Goal: Transaction & Acquisition: Download file/media

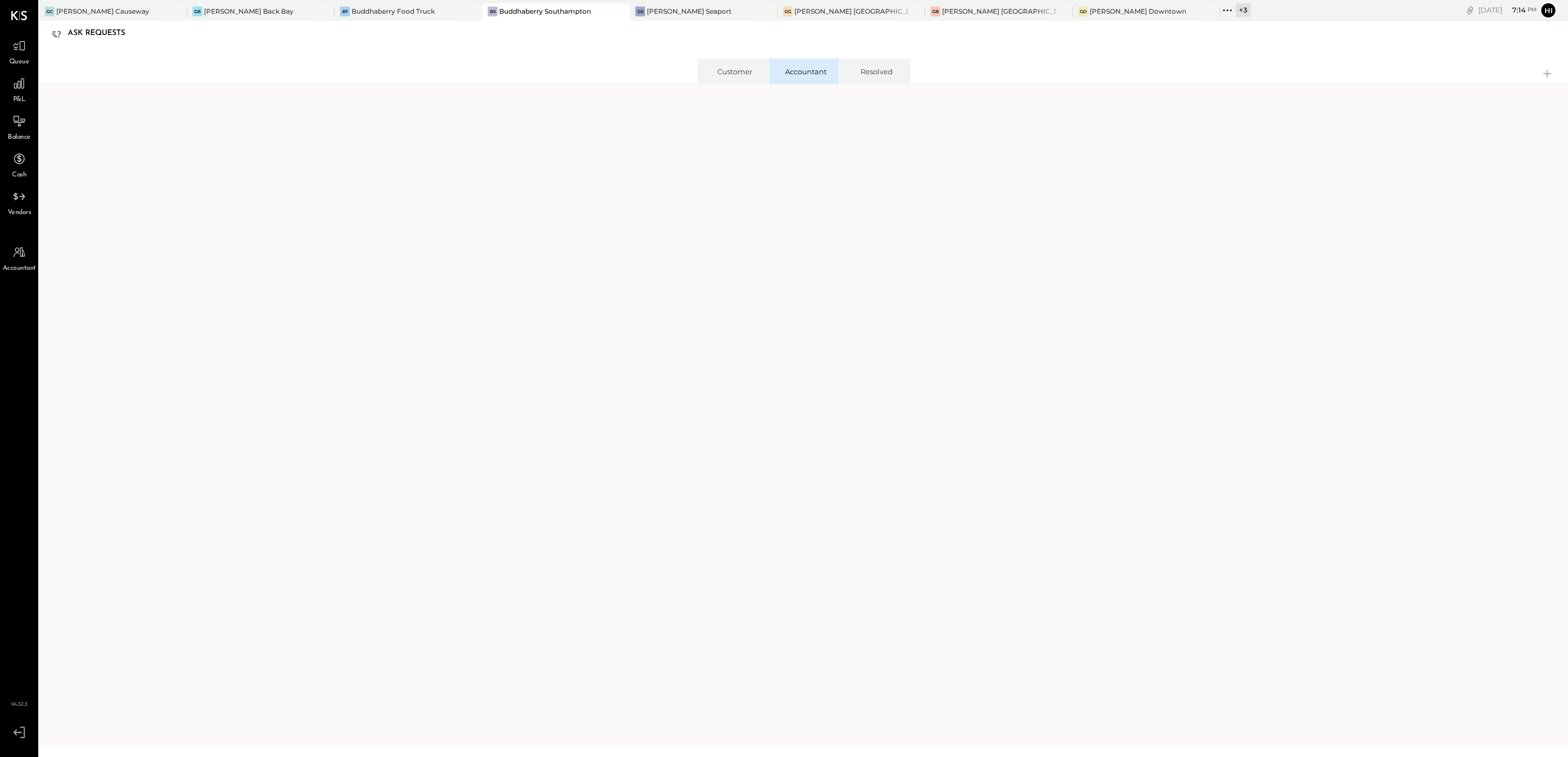
click at [841, 6] on icon at bounding box center [1227, 10] width 14 height 14
click at [0, 0] on div at bounding box center [0, 0] width 0 height 0
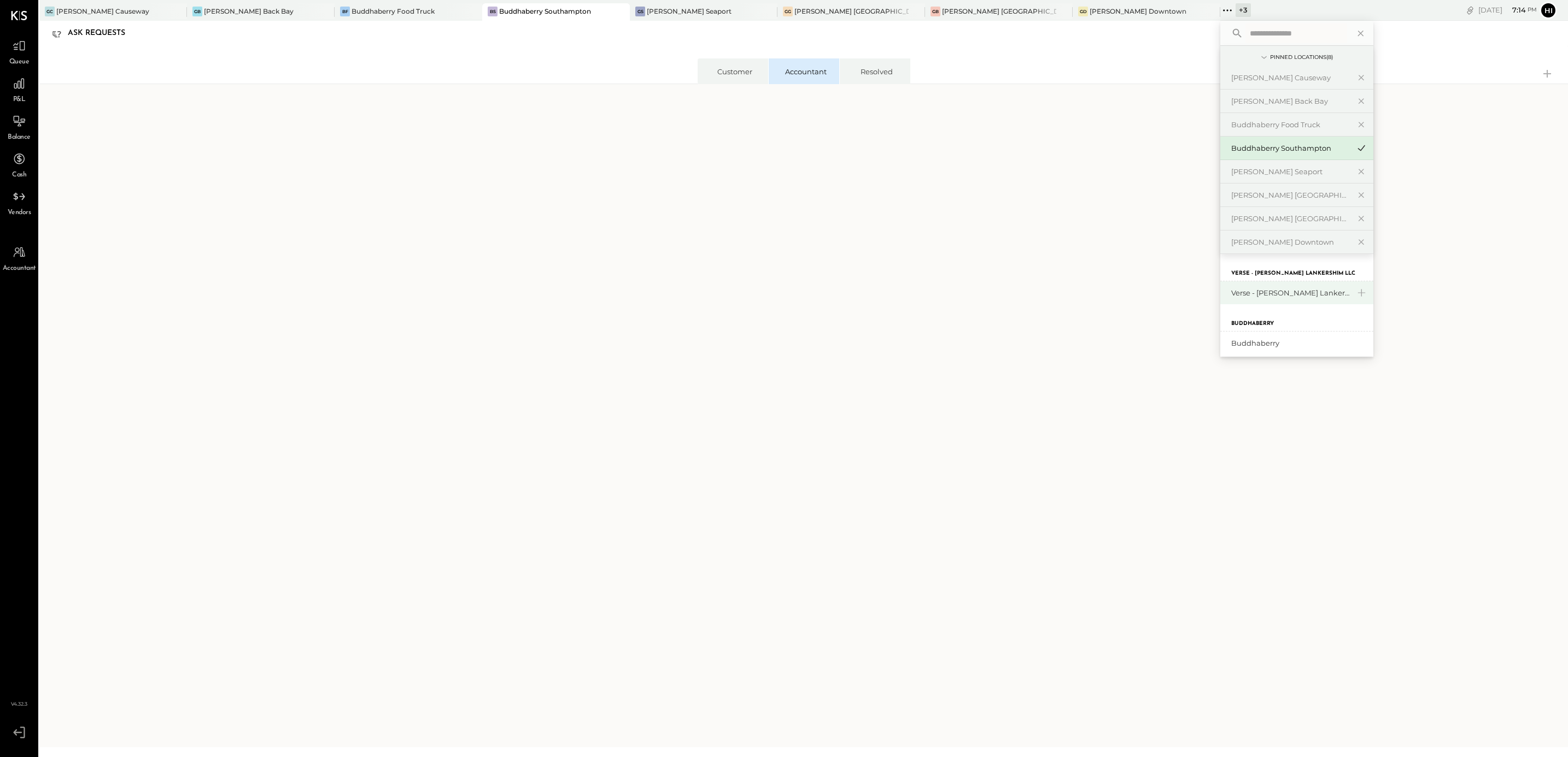
click at [841, 292] on div "Verse - [PERSON_NAME] Lankershim LLC" at bounding box center [1290, 293] width 118 height 10
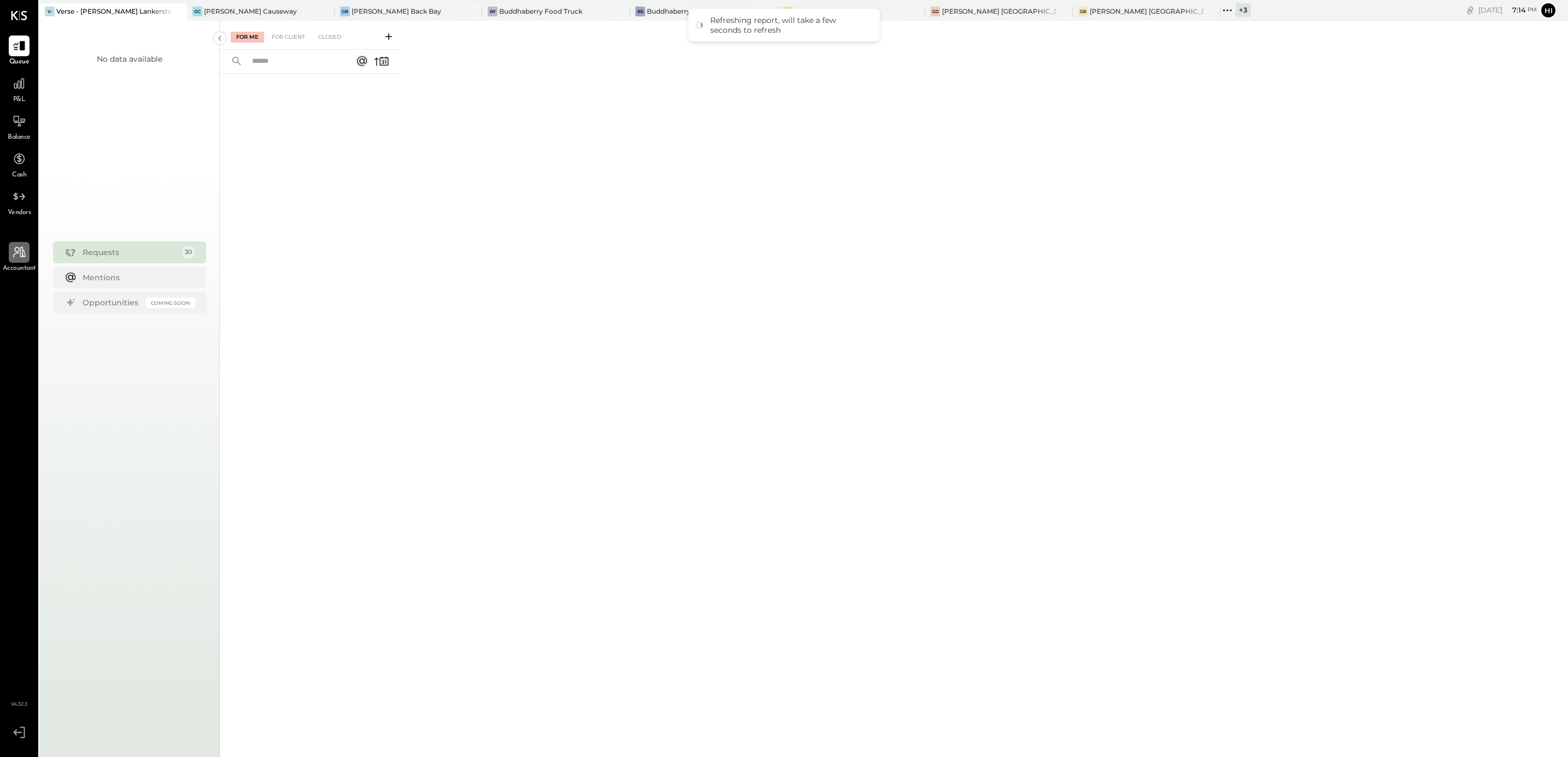
click at [26, 247] on div at bounding box center [19, 252] width 21 height 21
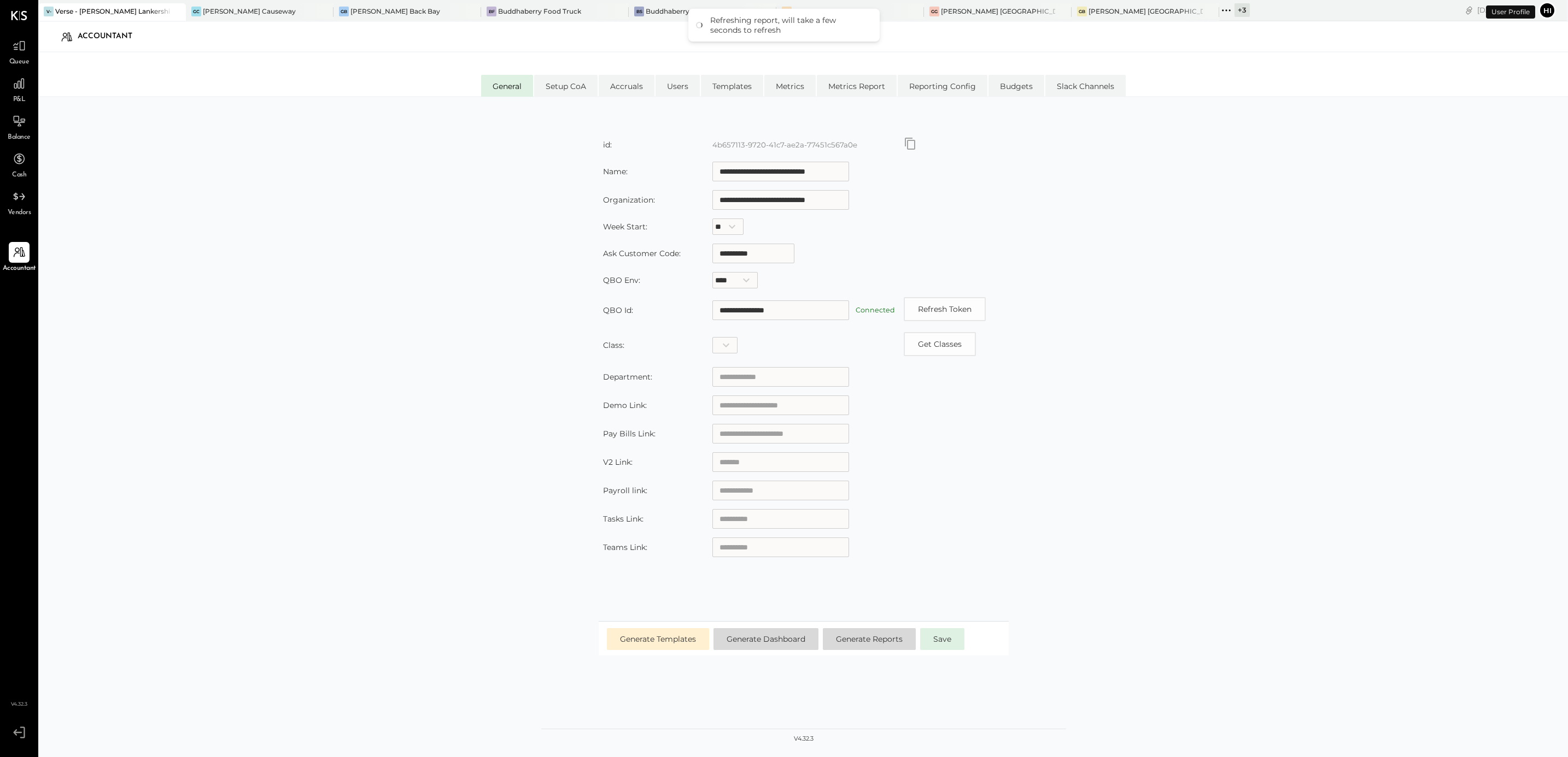
click at [18, 209] on span "Vendors" at bounding box center [20, 213] width 24 height 10
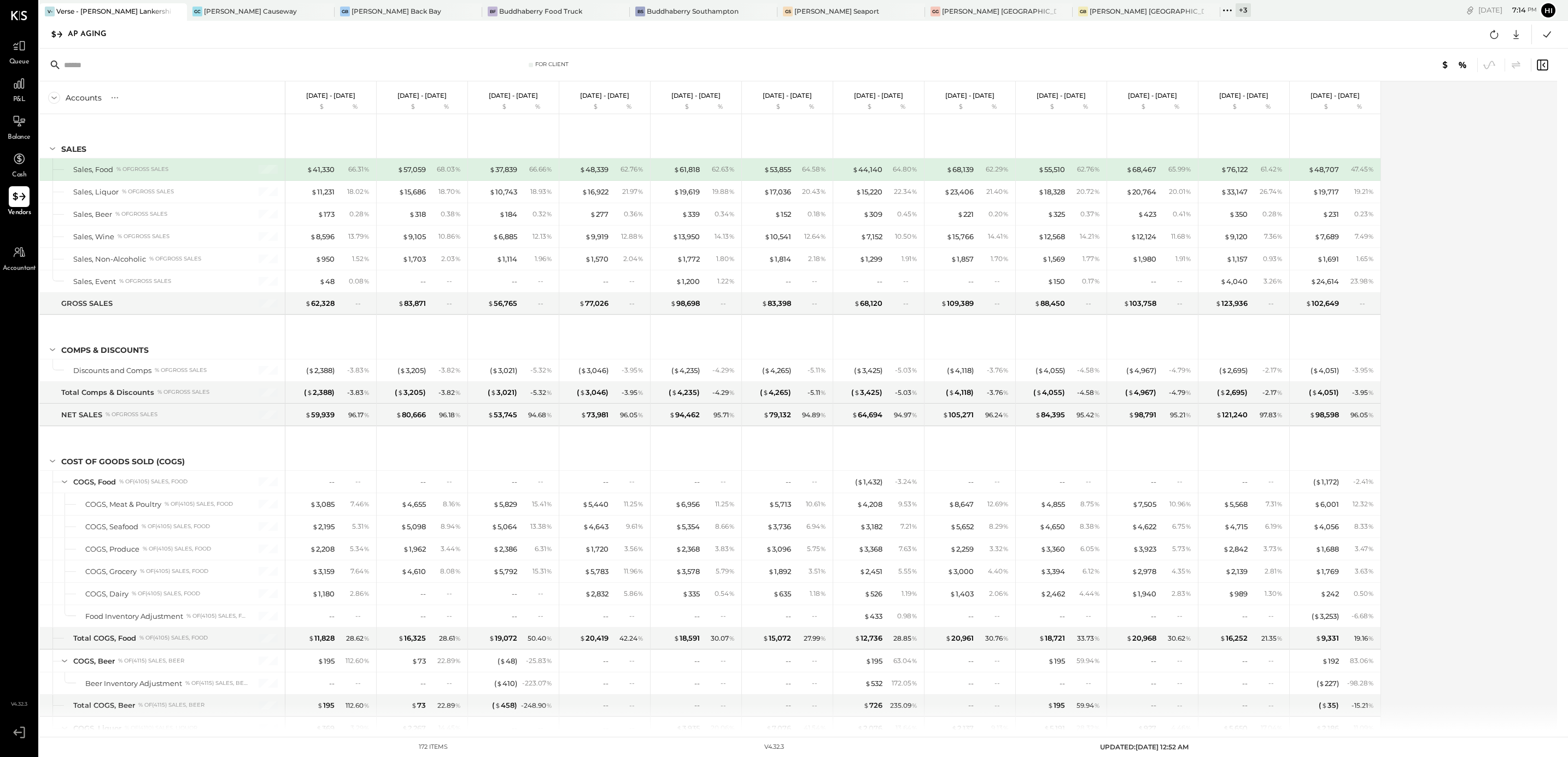
click at [14, 205] on div at bounding box center [19, 197] width 21 height 21
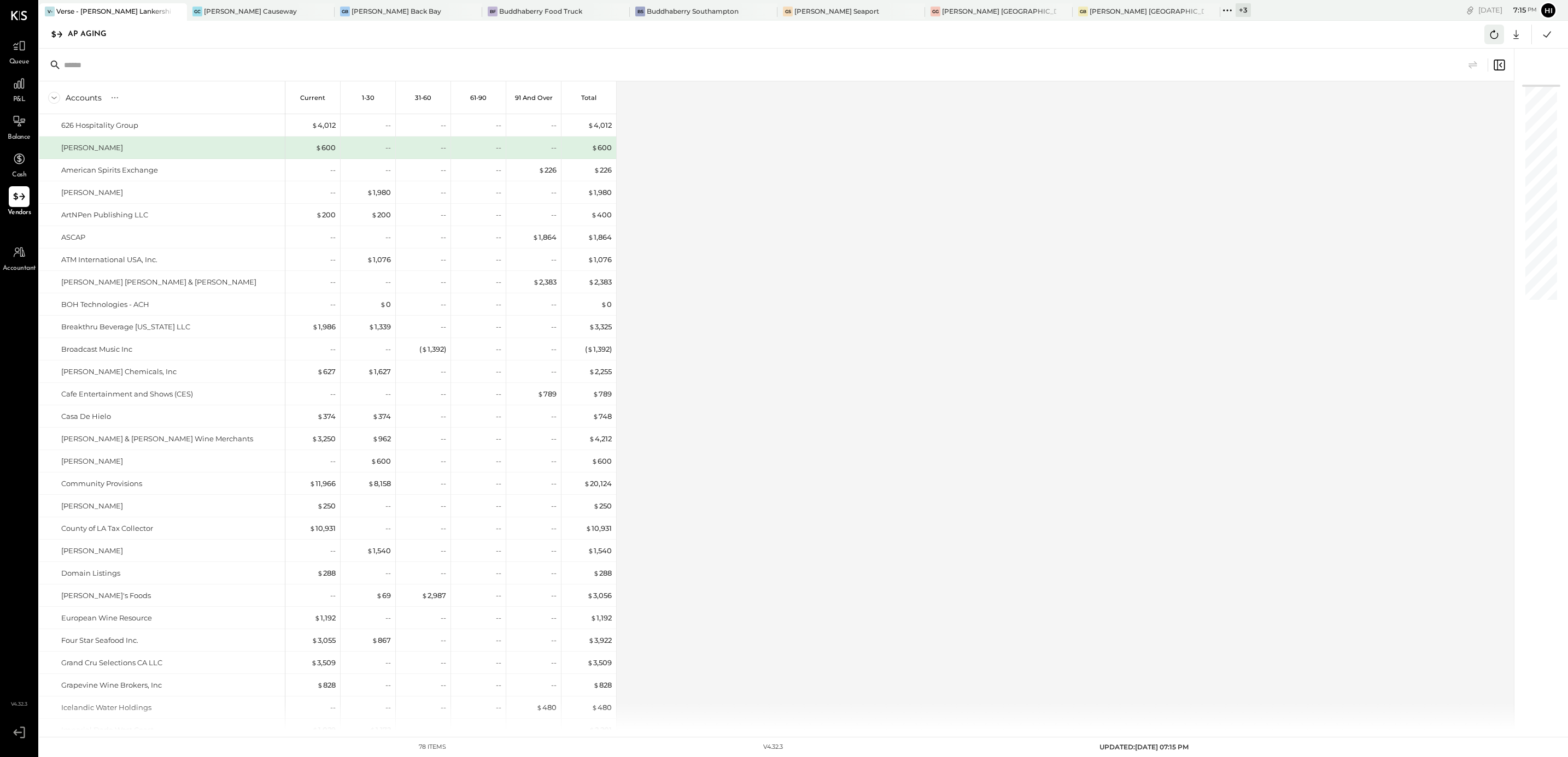
click at [1494, 30] on icon at bounding box center [1494, 34] width 14 height 14
click at [1517, 36] on icon at bounding box center [1515, 35] width 6 height 10
click at [1558, 33] on div "AP Aging CSV Google Sheets Excel" at bounding box center [803, 34] width 1528 height 28
click at [1550, 33] on icon at bounding box center [1547, 34] width 8 height 6
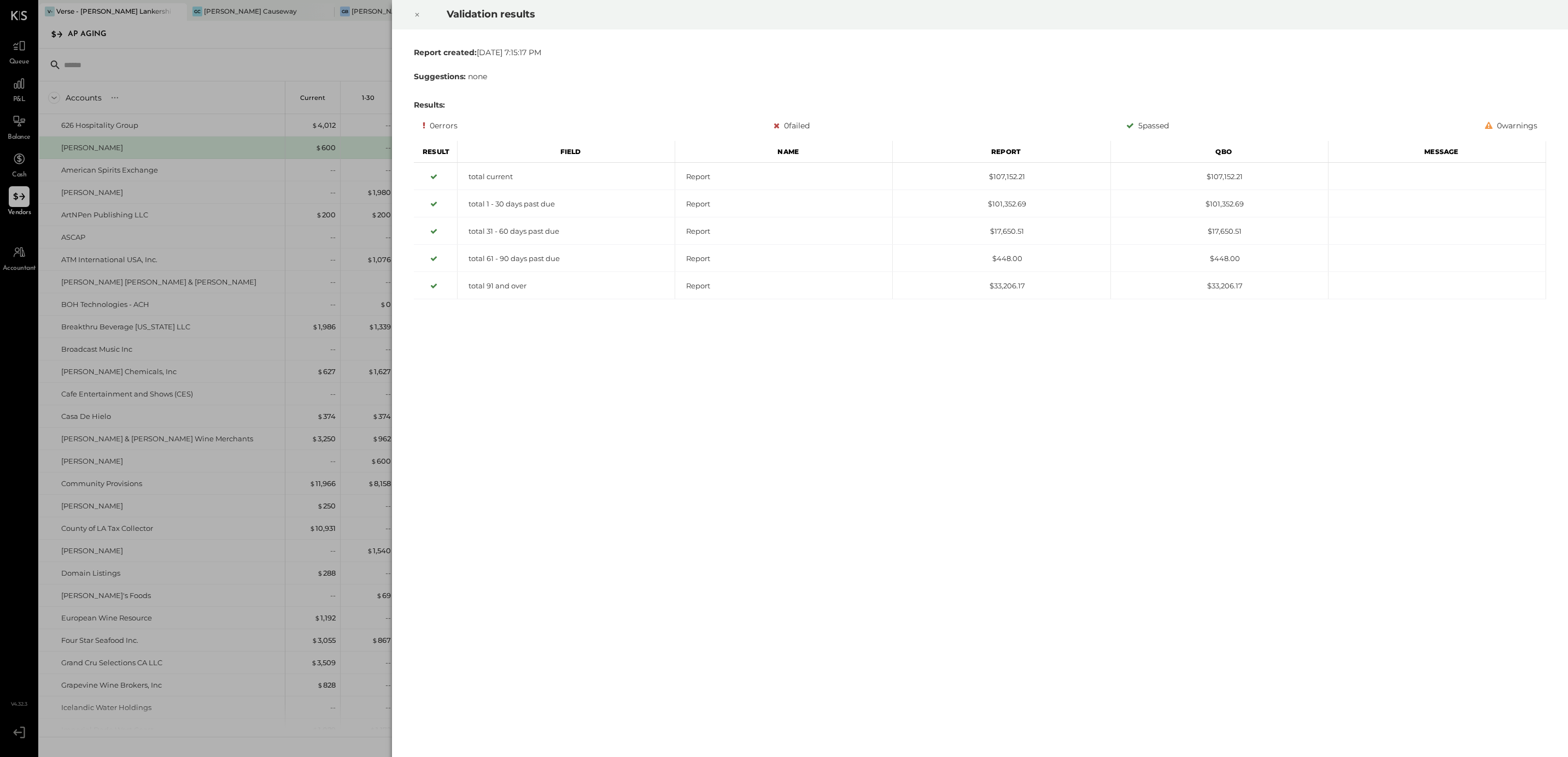
click at [416, 13] on icon at bounding box center [417, 14] width 6 height 13
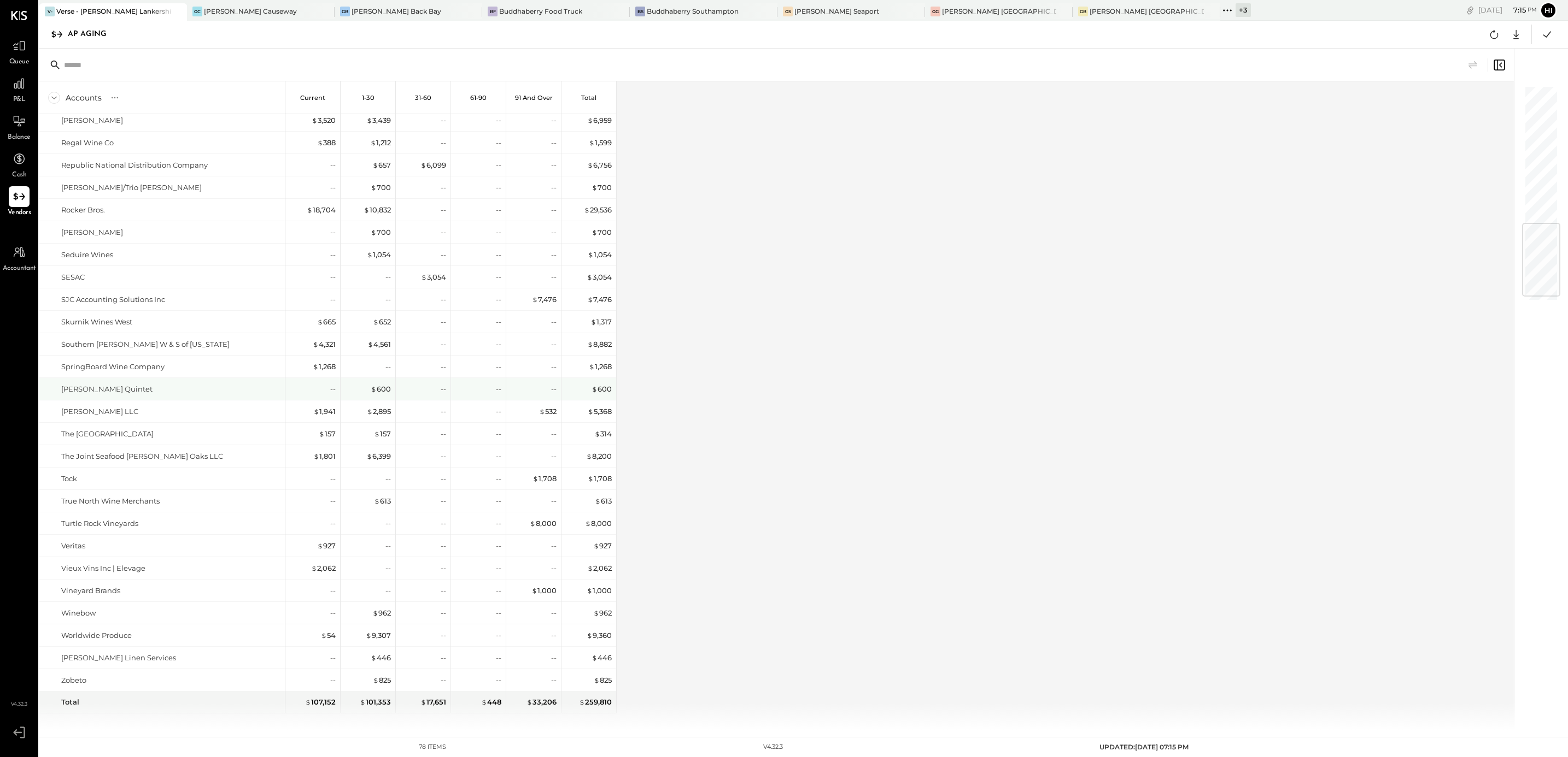
scroll to position [1179, 0]
